Goal: Download file/media

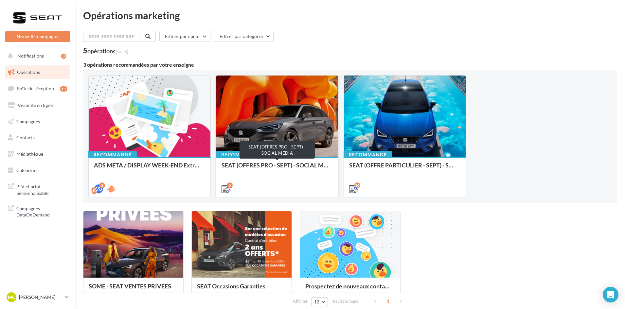
click at [290, 166] on div "SEAT (OFFRES PRO - SEPT) - SOCIAL MEDIA" at bounding box center [276, 168] width 111 height 13
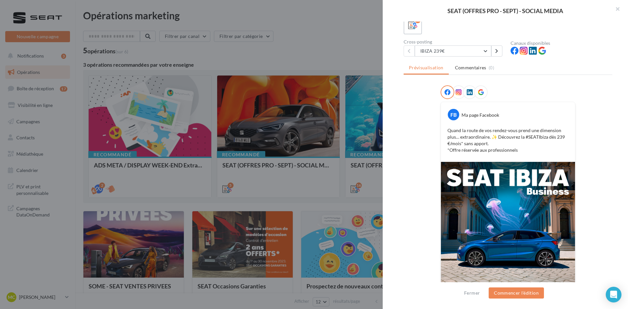
scroll to position [29, 0]
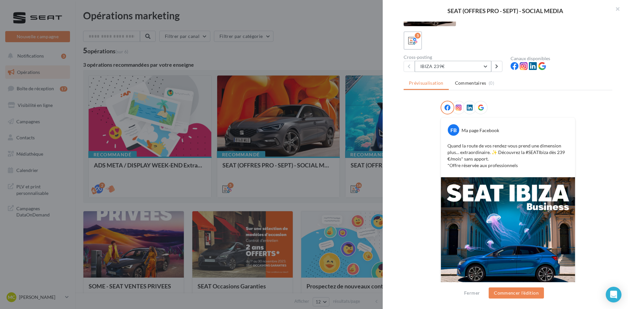
click at [484, 67] on button "IBIZA 239€" at bounding box center [453, 66] width 77 height 11
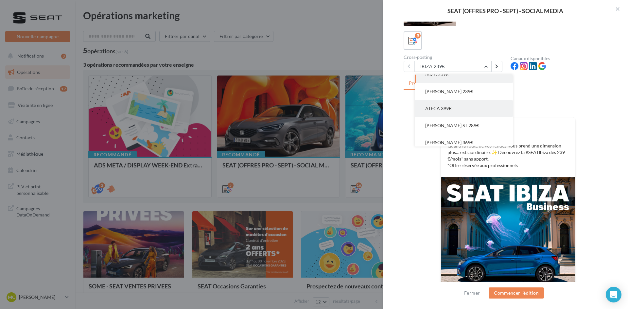
scroll to position [13, 0]
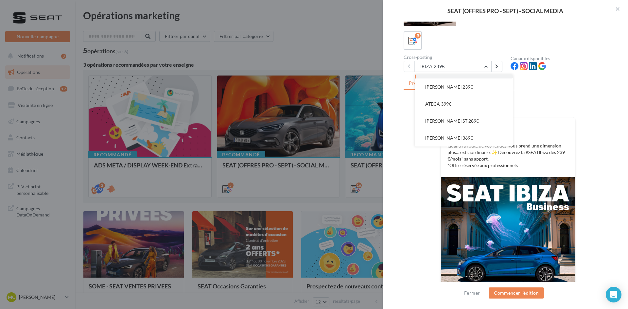
click at [560, 118] on div "FB Ma page Facebook Quand la route de vos rendez-vous prend une dimension plus……" at bounding box center [508, 147] width 134 height 60
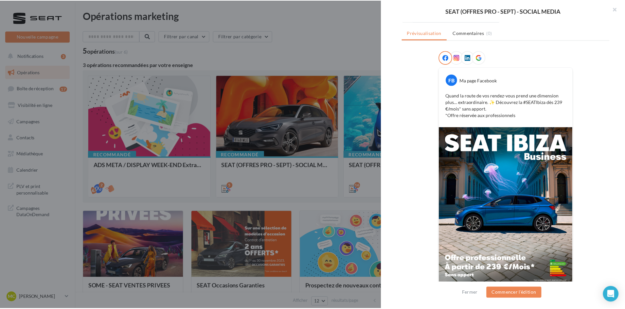
scroll to position [95, 0]
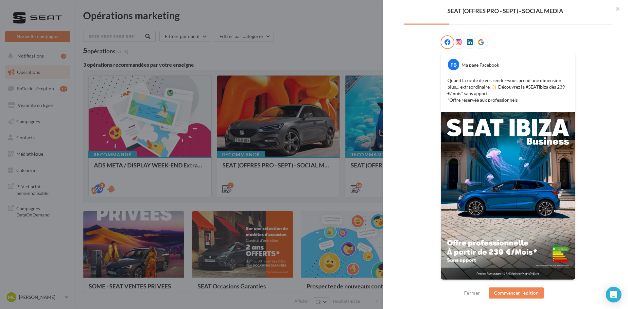
click at [327, 51] on div at bounding box center [314, 154] width 628 height 309
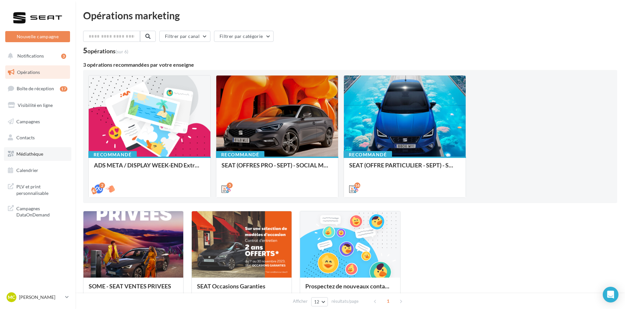
click at [36, 156] on span "Médiathèque" at bounding box center [29, 154] width 27 height 6
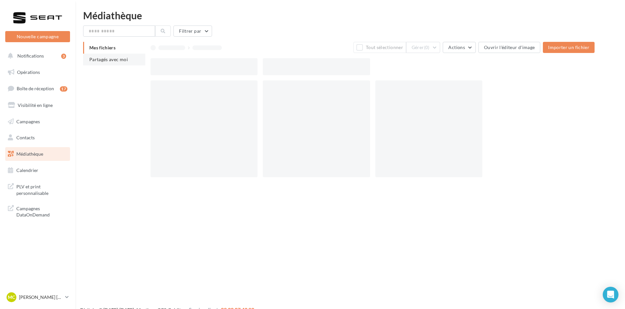
click at [110, 59] on span "Partagés avec moi" at bounding box center [108, 60] width 39 height 6
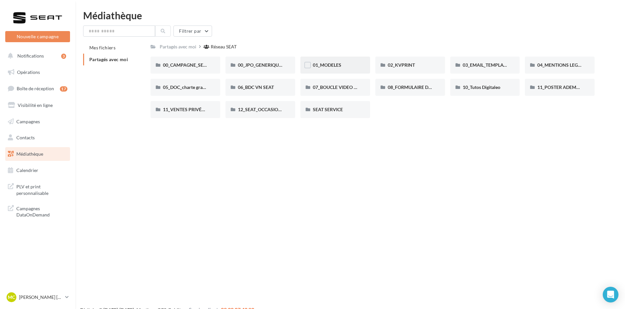
click at [333, 60] on div "01_MODELES" at bounding box center [335, 65] width 70 height 17
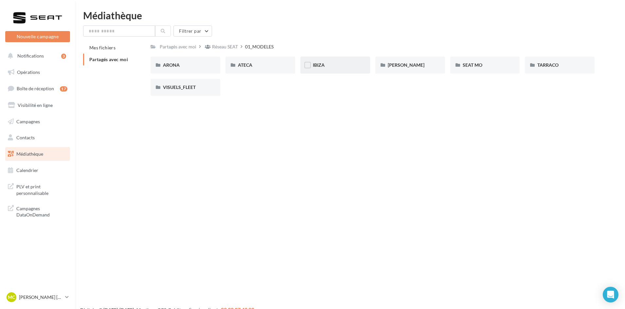
click at [340, 70] on div "IBIZA" at bounding box center [335, 65] width 70 height 17
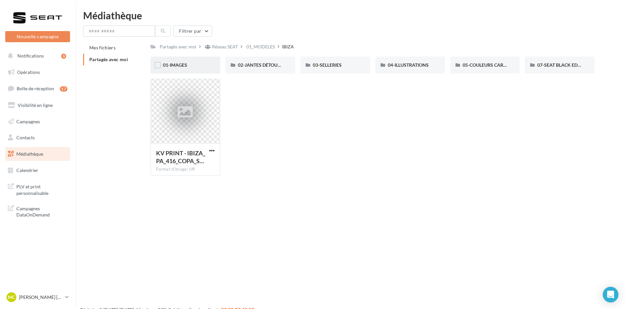
click at [182, 68] on div "01-IMAGES" at bounding box center [185, 65] width 45 height 7
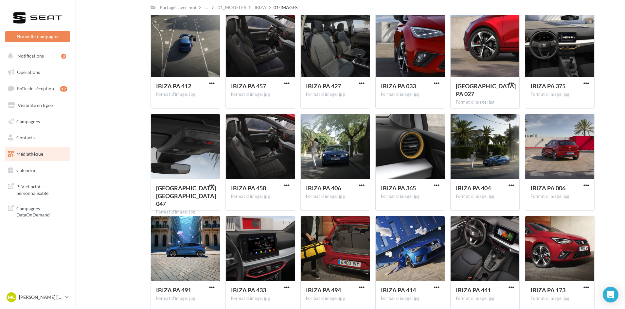
scroll to position [1841, 0]
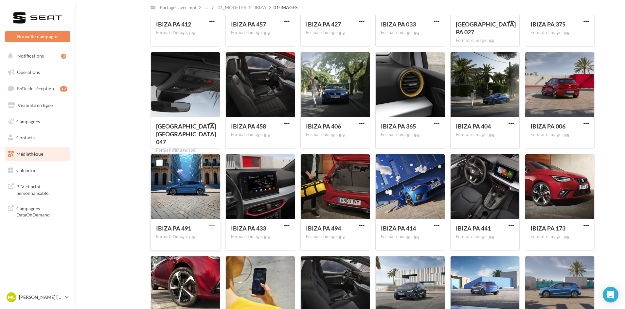
click at [211, 225] on span "button" at bounding box center [212, 226] width 6 height 6
click at [199, 240] on button "Télécharger" at bounding box center [182, 238] width 65 height 17
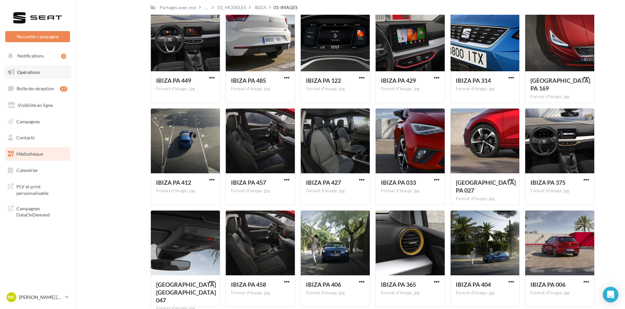
scroll to position [1644, 0]
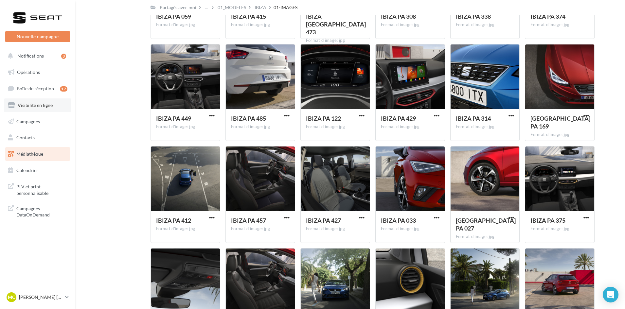
click at [38, 107] on span "Visibilité en ligne" at bounding box center [35, 105] width 35 height 6
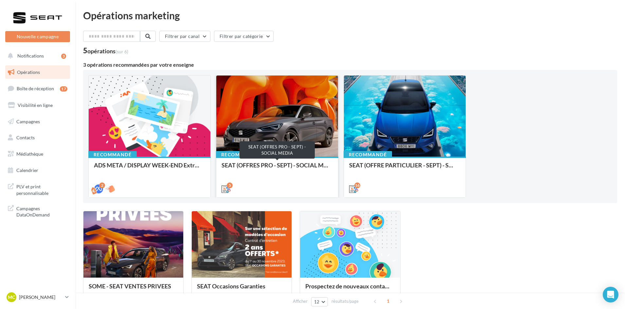
click at [277, 167] on div "SEAT (OFFRES PRO - SEPT) - SOCIAL MEDIA" at bounding box center [276, 168] width 111 height 13
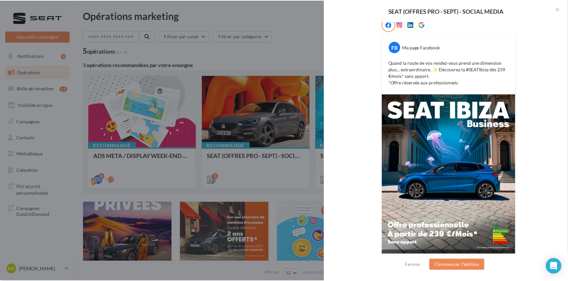
scroll to position [122, 0]
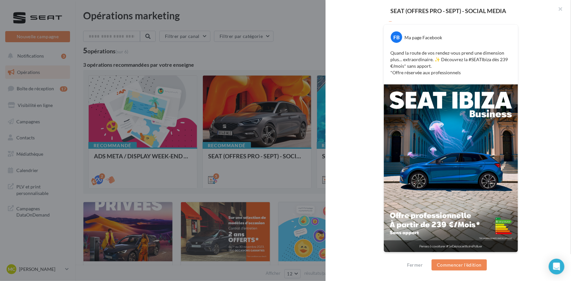
click at [277, 65] on div at bounding box center [285, 140] width 571 height 281
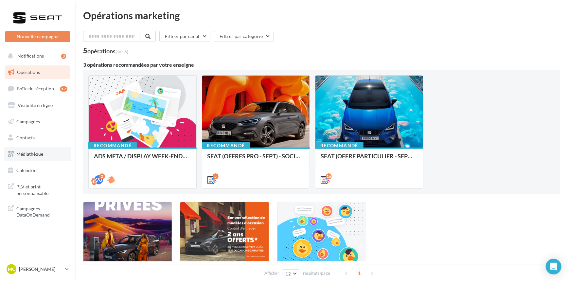
click at [35, 157] on link "Médiathèque" at bounding box center [37, 154] width 67 height 14
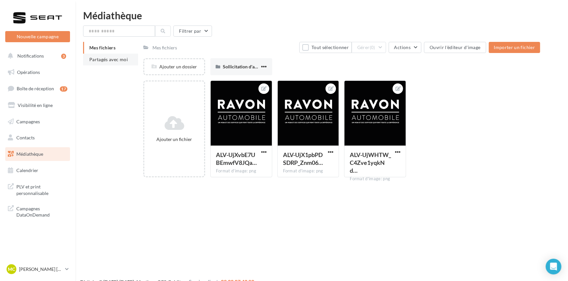
click at [123, 65] on li "Partagés avec moi" at bounding box center [110, 60] width 55 height 12
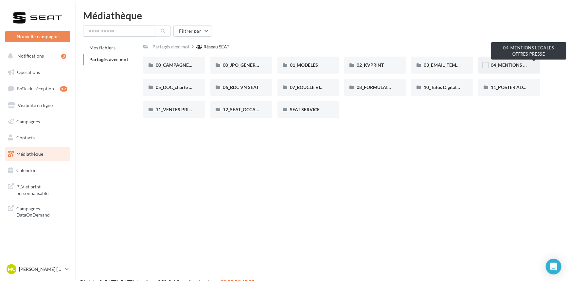
click at [512, 65] on span "04_MENTIONS LEGALES OFFRES PRESSE" at bounding box center [533, 65] width 87 height 6
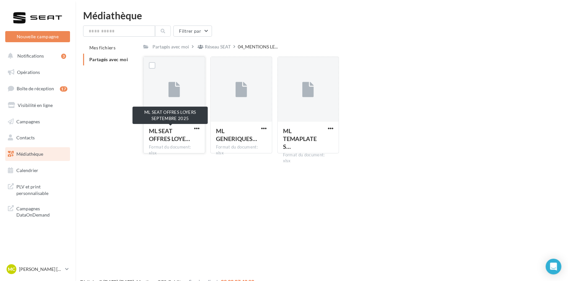
click at [163, 138] on span "ML SEAT OFFRES LOYE…" at bounding box center [169, 134] width 41 height 15
click at [195, 126] on span "button" at bounding box center [197, 129] width 6 height 6
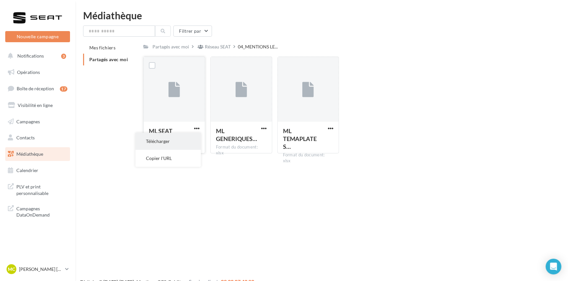
click at [194, 142] on button "Télécharger" at bounding box center [167, 141] width 65 height 17
click at [44, 57] on button "Notifications 3" at bounding box center [36, 56] width 65 height 14
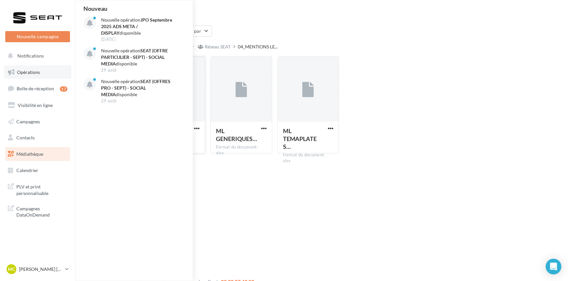
click at [30, 75] on link "Opérations" at bounding box center [37, 72] width 67 height 14
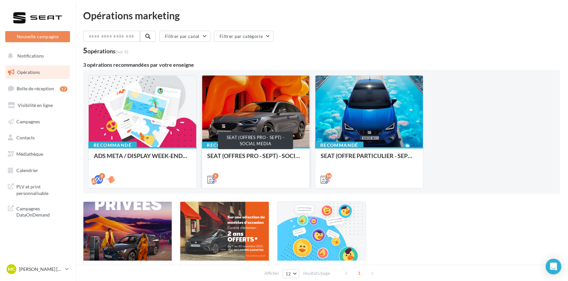
click at [276, 153] on div "SEAT (OFFRES PRO - SEPT) - SOCIAL MEDIA" at bounding box center [255, 158] width 97 height 13
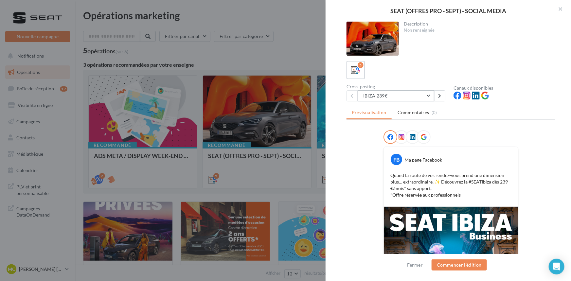
click at [418, 94] on button "IBIZA 239€" at bounding box center [395, 95] width 77 height 11
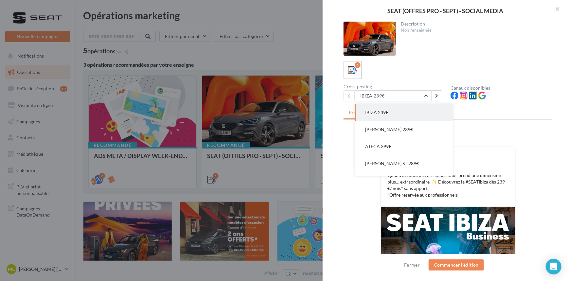
click at [294, 53] on div at bounding box center [284, 140] width 568 height 281
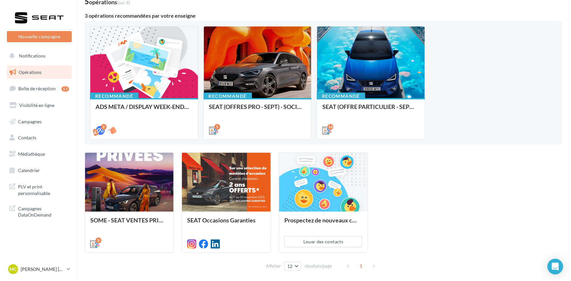
scroll to position [59, 0]
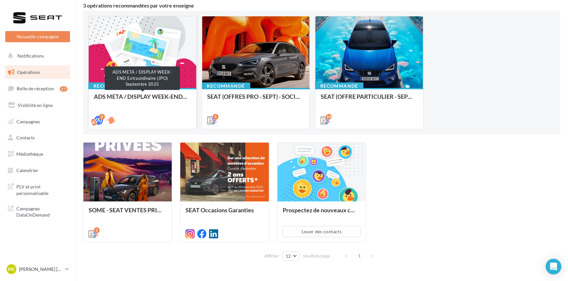
click at [154, 99] on div "ADS META / DISPLAY WEEK-END Extraordinaire (JPO) Septembre 2025" at bounding box center [142, 99] width 97 height 13
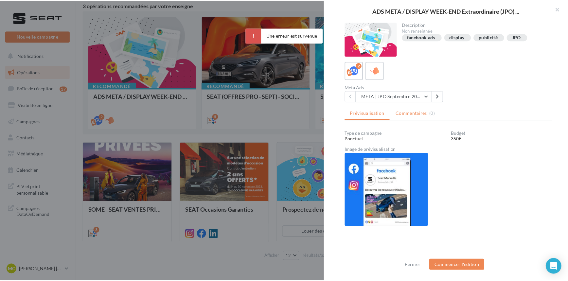
scroll to position [45, 0]
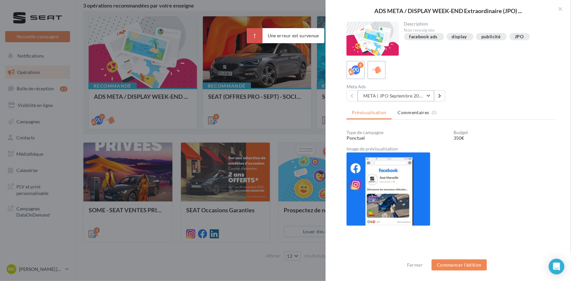
click at [415, 91] on button "META | JPO Septembre 2025 - Lead Ads" at bounding box center [395, 95] width 77 height 11
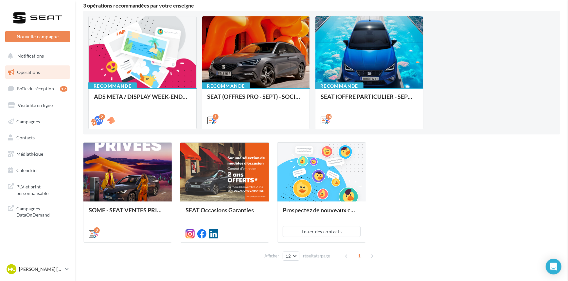
click at [23, 153] on span "Médiathèque" at bounding box center [29, 154] width 27 height 6
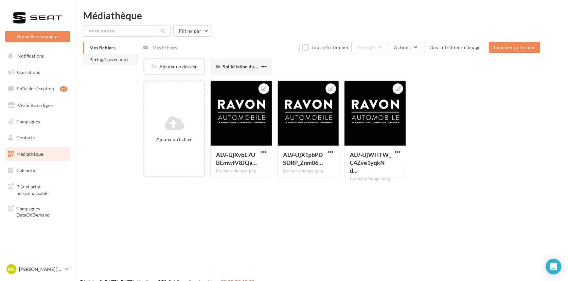
click at [121, 63] on li "Partagés avec moi" at bounding box center [110, 60] width 55 height 12
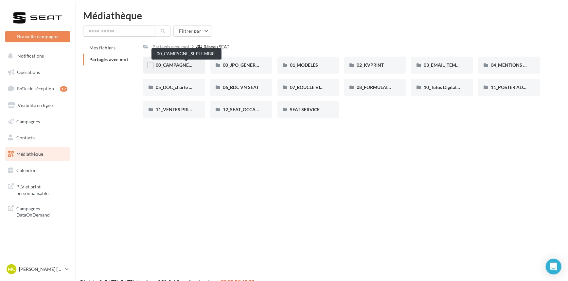
click at [173, 66] on span "00_CAMPAGNE_SEPTEMBRE" at bounding box center [186, 65] width 61 height 6
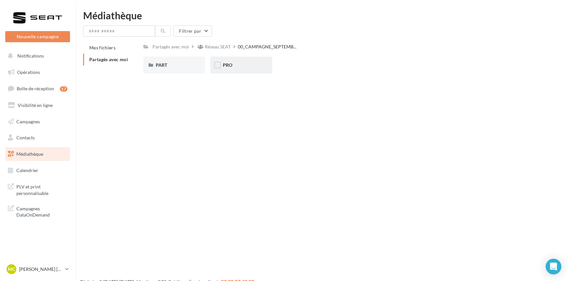
click at [232, 66] on div "PRO" at bounding box center [241, 65] width 37 height 7
click at [307, 66] on div "IBIZA" at bounding box center [308, 65] width 37 height 7
